Goal: Task Accomplishment & Management: Manage account settings

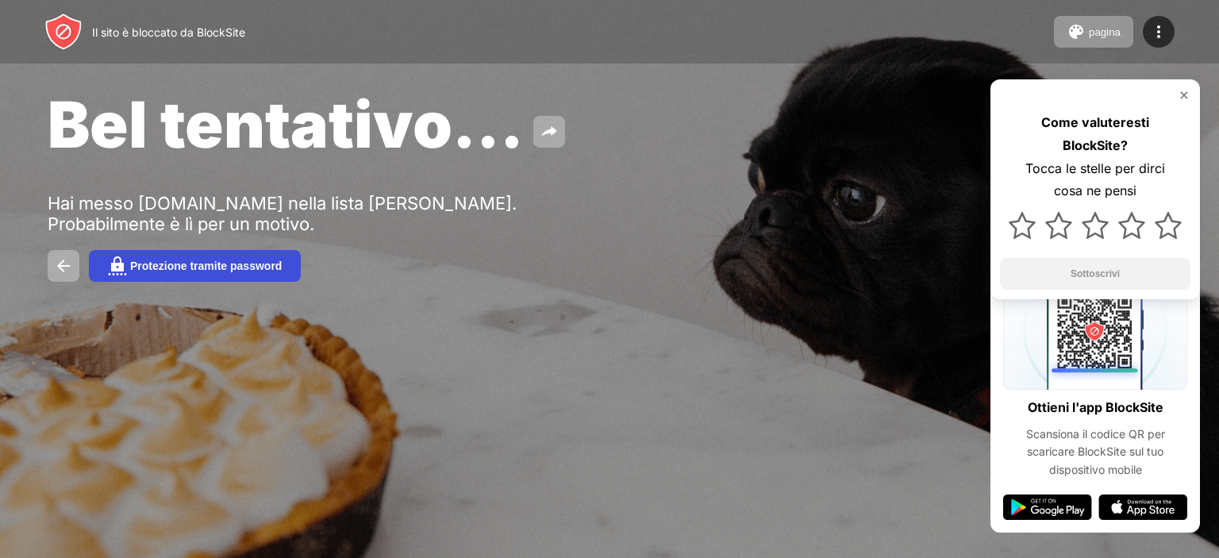
click at [248, 275] on button "Protezione tramite password" at bounding box center [195, 266] width 212 height 32
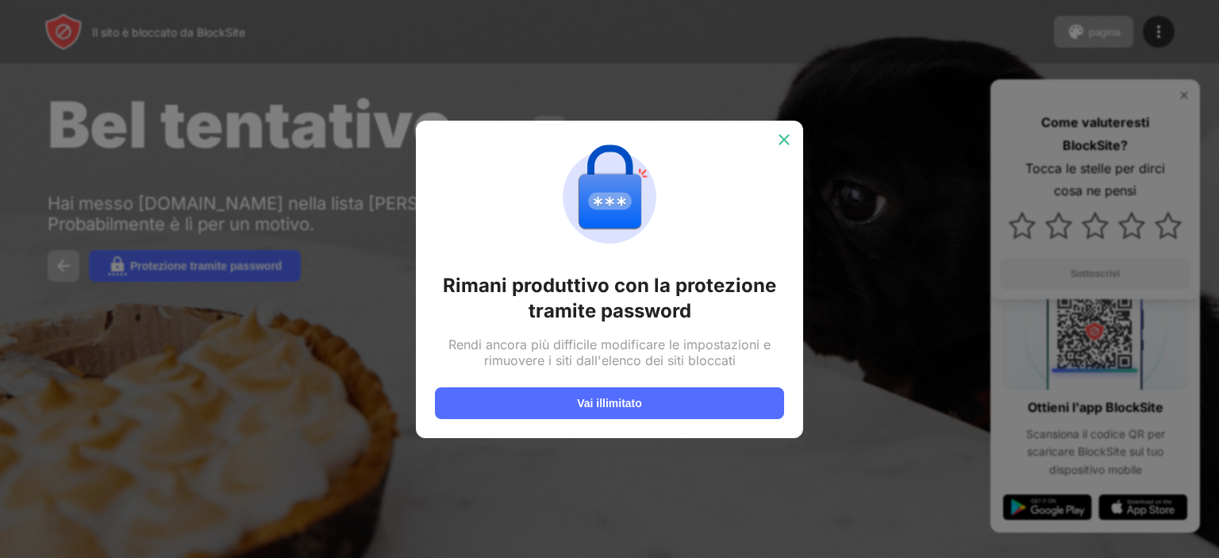
click at [786, 150] on div at bounding box center [784, 139] width 25 height 25
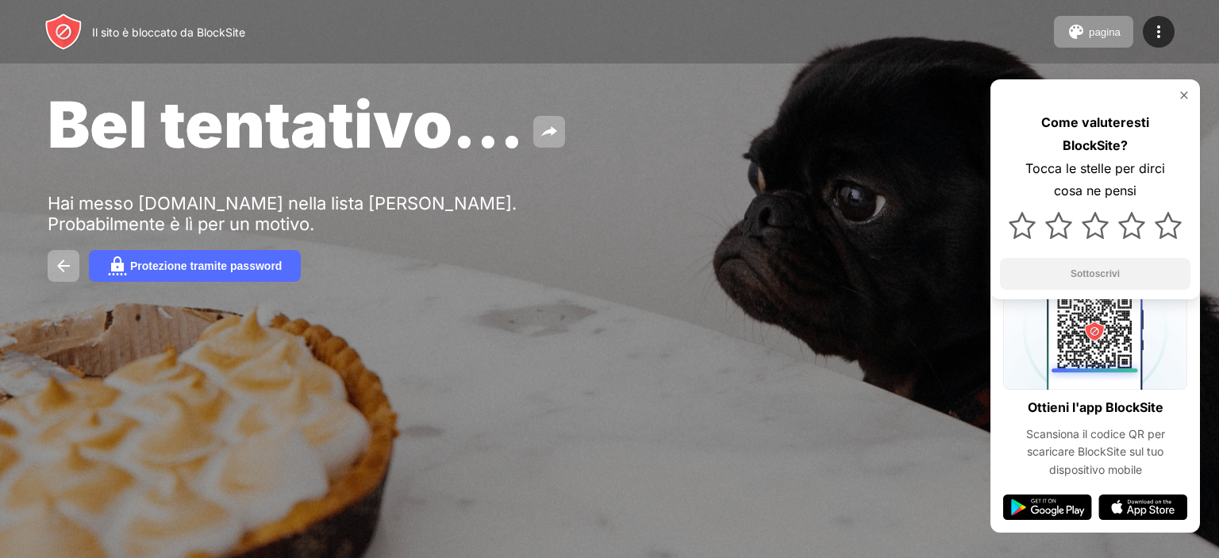
drag, startPoint x: 714, startPoint y: 160, endPoint x: 640, endPoint y: 155, distance: 74.0
click at [714, 159] on div "Bel tentativo..." at bounding box center [497, 124] width 899 height 77
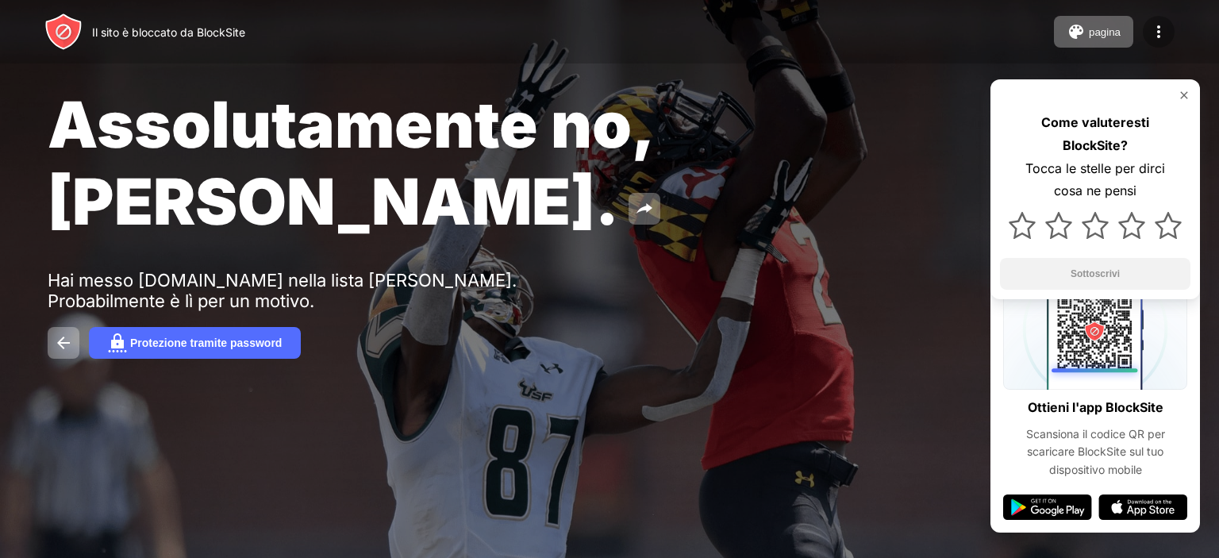
click at [1146, 33] on div at bounding box center [1159, 32] width 32 height 32
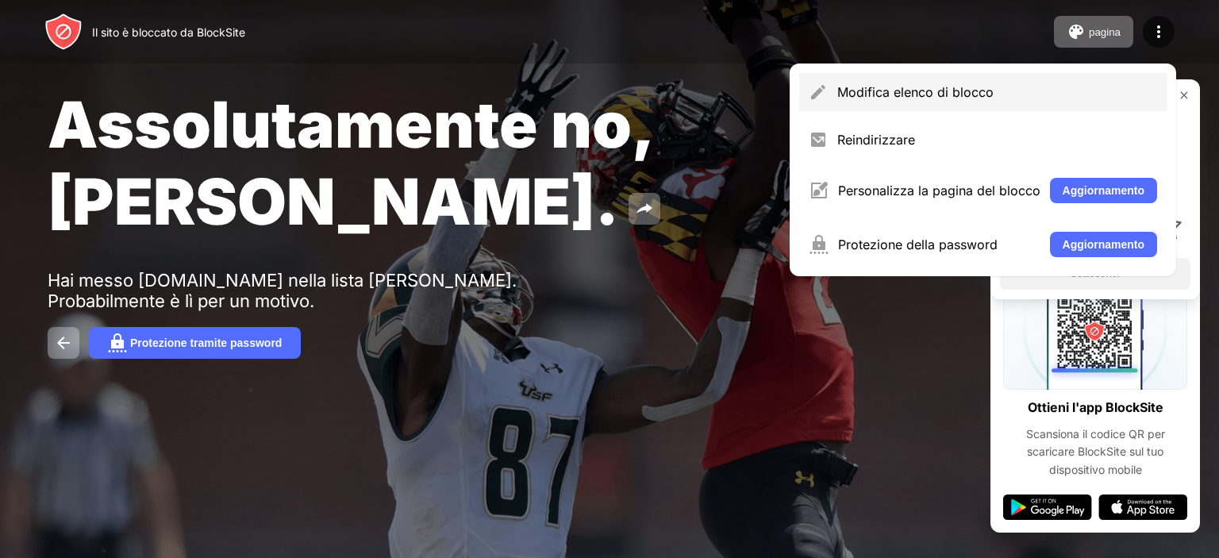
click at [994, 98] on div "Modifica elenco di blocco" at bounding box center [998, 92] width 320 height 16
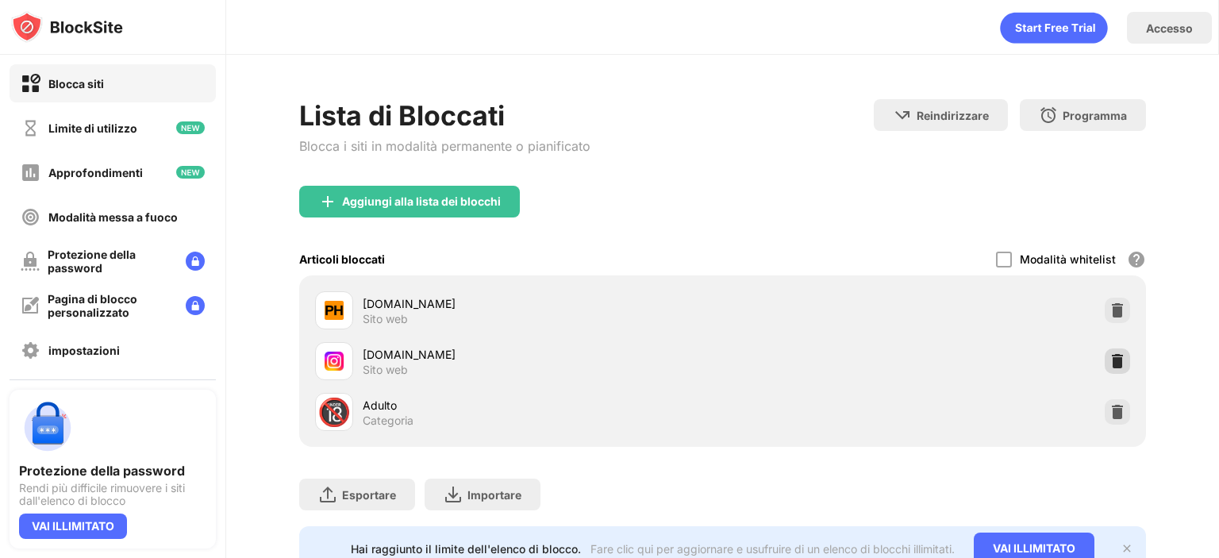
click at [1110, 360] on img at bounding box center [1118, 361] width 16 height 16
